Goal: Find specific fact: Find specific fact

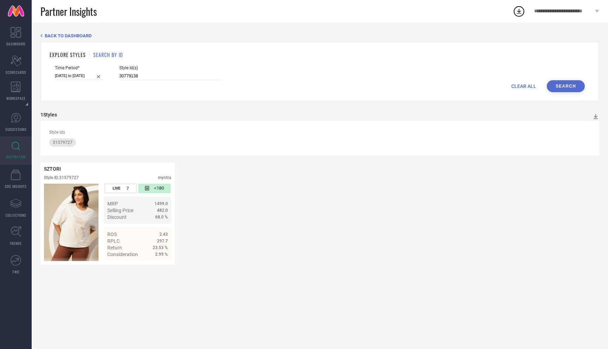
click at [568, 89] on button "Search" at bounding box center [565, 86] width 38 height 12
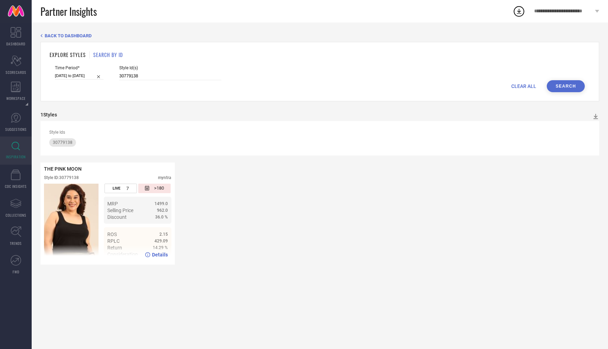
click at [155, 252] on span "Details" at bounding box center [160, 255] width 16 height 6
drag, startPoint x: 135, startPoint y: 77, endPoint x: 79, endPoint y: 76, distance: 55.6
click at [79, 76] on div "Time Period* 29-07-2025 to 04-08-2025 Style Id(s) 30779138" at bounding box center [320, 72] width 530 height 15
paste input "10756004"
click at [558, 83] on button "Search" at bounding box center [565, 86] width 38 height 12
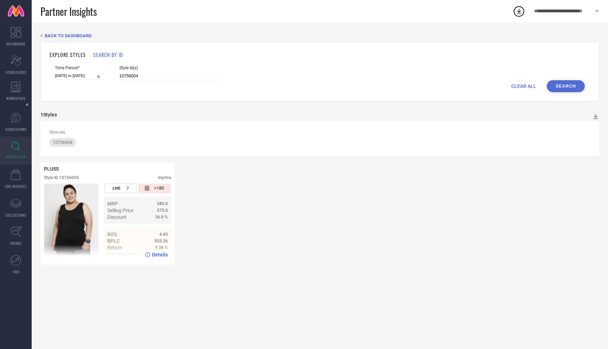
click at [155, 255] on span "Details" at bounding box center [160, 255] width 16 height 6
drag, startPoint x: 136, startPoint y: 74, endPoint x: 102, endPoint y: 74, distance: 34.8
click at [102, 74] on div "Time Period* 29-07-2025 to 04-08-2025 Style Id(s) 10756004" at bounding box center [320, 72] width 530 height 15
click at [560, 87] on button "Search" at bounding box center [565, 86] width 38 height 12
click at [151, 257] on div "Details" at bounding box center [156, 255] width 23 height 6
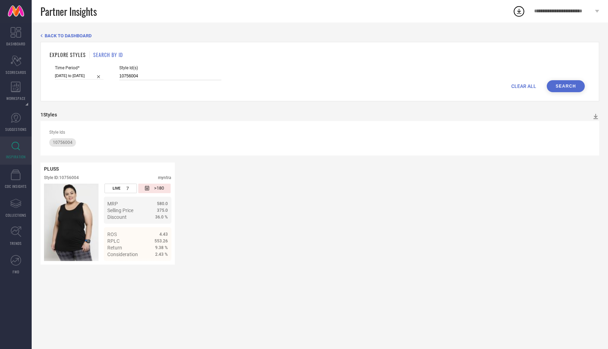
drag, startPoint x: 136, startPoint y: 75, endPoint x: 101, endPoint y: 75, distance: 34.8
click at [101, 75] on div "Time Period* 29-07-2025 to 04-08-2025 Style Id(s) 10756004" at bounding box center [320, 72] width 530 height 15
drag, startPoint x: 136, startPoint y: 76, endPoint x: 90, endPoint y: 72, distance: 45.9
click at [90, 72] on div "Time Period* 29-07-2025 to 04-08-2025 Style Id(s) 10756004" at bounding box center [320, 72] width 530 height 15
paste input "25297196"
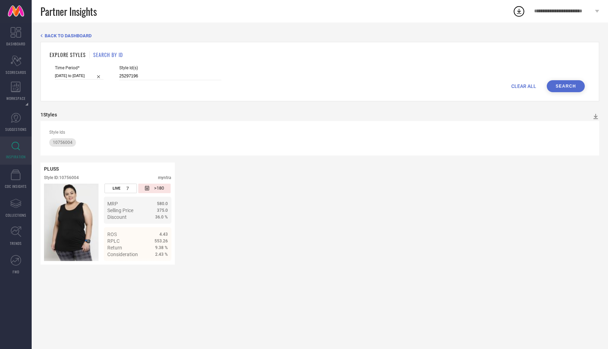
click at [562, 90] on button "Search" at bounding box center [565, 86] width 38 height 12
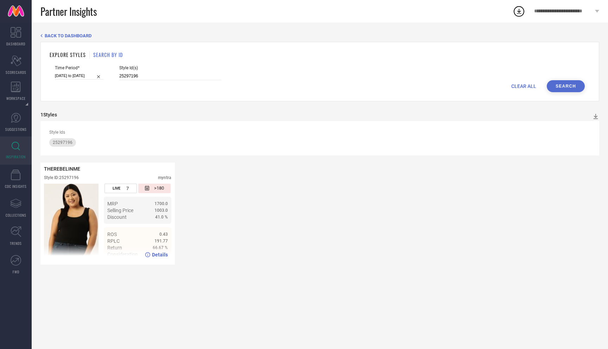
click at [156, 251] on div "Details" at bounding box center [107, 255] width 134 height 20
click at [155, 256] on span "Details" at bounding box center [160, 255] width 16 height 6
drag, startPoint x: 139, startPoint y: 74, endPoint x: 92, endPoint y: 73, distance: 46.8
click at [92, 73] on div "Time Period* 29-07-2025 to 04-08-2025 Style Id(s) 25297196" at bounding box center [320, 72] width 530 height 15
paste input "31825333"
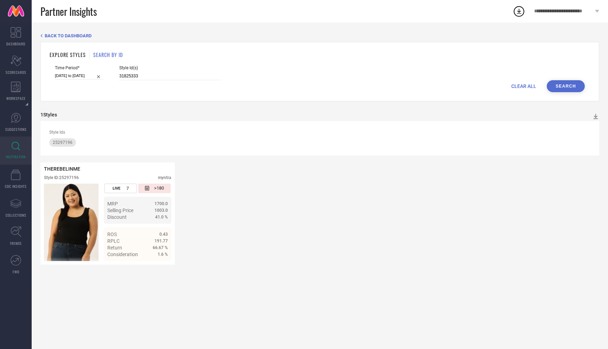
click at [563, 82] on button "Search" at bounding box center [565, 86] width 38 height 12
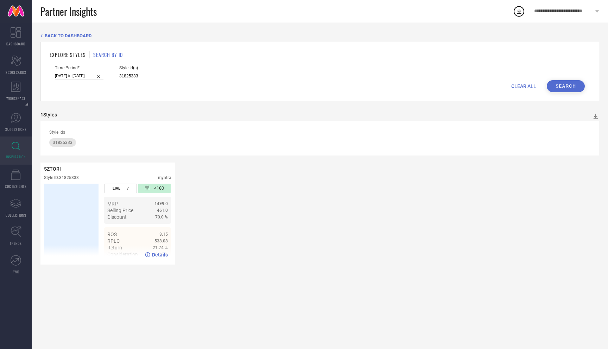
click at [152, 254] on div "Details" at bounding box center [156, 255] width 23 height 6
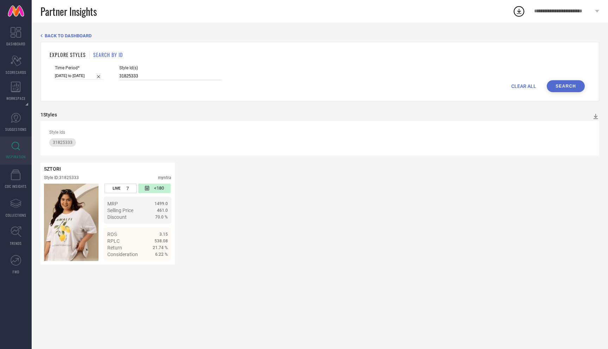
drag, startPoint x: 135, startPoint y: 77, endPoint x: 106, endPoint y: 77, distance: 29.5
click at [106, 77] on div "Time Period* 29-07-2025 to 04-08-2025 Style Id(s) 31825333" at bounding box center [320, 72] width 530 height 15
paste input "0447078"
type input "30447078"
click at [565, 82] on button "Search" at bounding box center [565, 86] width 38 height 12
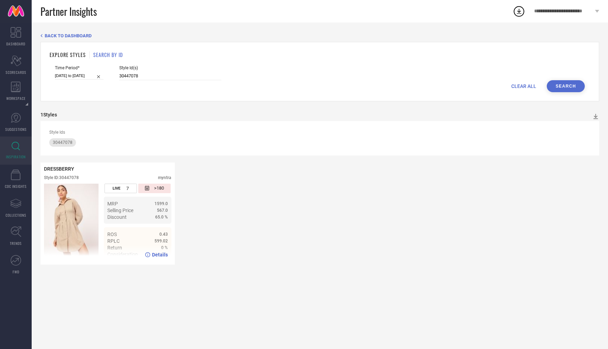
click at [160, 257] on span "Details" at bounding box center [160, 255] width 16 height 6
click at [233, 225] on div "DRESSBERRY Style ID: 30447078 myntra LIVE 7 >180 MRP 1599.0 Selling Price 567.0…" at bounding box center [319, 213] width 558 height 102
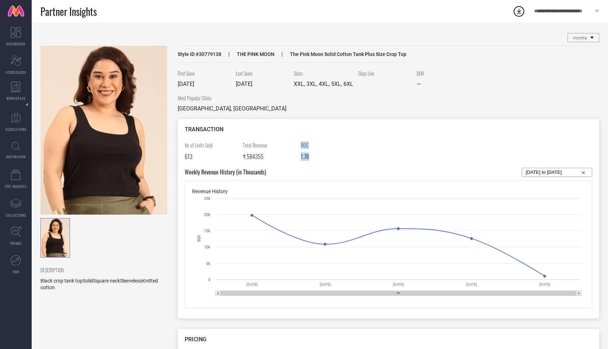
drag, startPoint x: 296, startPoint y: 156, endPoint x: 310, endPoint y: 156, distance: 14.8
click at [310, 156] on div "No of Units Sold 613 Total Revenue ₹ 584355 ROS 1.78" at bounding box center [388, 154] width 407 height 26
click at [314, 158] on div "1.78" at bounding box center [327, 156] width 53 height 8
